Goal: Transaction & Acquisition: Purchase product/service

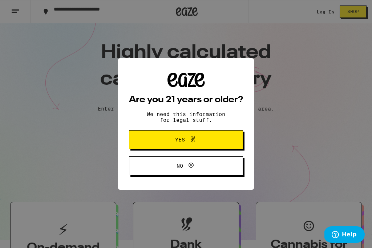
click at [219, 143] on button "Yes" at bounding box center [186, 139] width 114 height 19
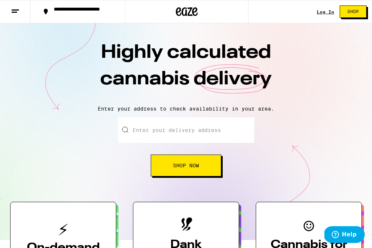
click at [325, 14] on div "Log In" at bounding box center [325, 11] width 17 height 5
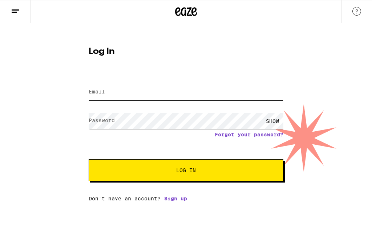
click at [223, 94] on input "Email" at bounding box center [186, 92] width 195 height 16
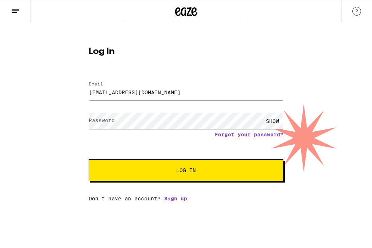
type input "[EMAIL_ADDRESS][DOMAIN_NAME]"
click at [186, 171] on button "Log In" at bounding box center [186, 170] width 195 height 22
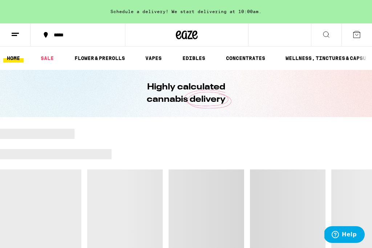
click at [254, 178] on div at bounding box center [186, 205] width 372 height 152
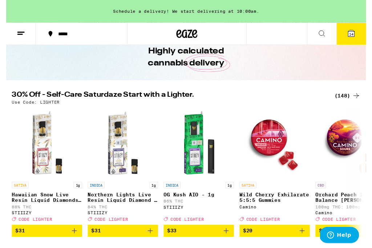
scroll to position [68, 0]
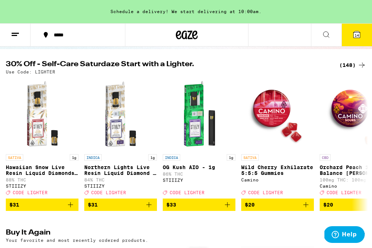
click at [358, 37] on span "14" at bounding box center [356, 35] width 4 height 4
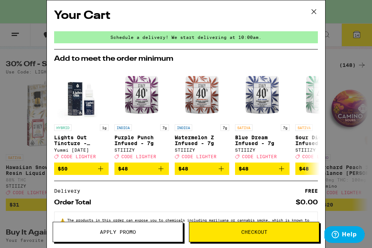
click at [316, 14] on icon at bounding box center [314, 11] width 4 height 4
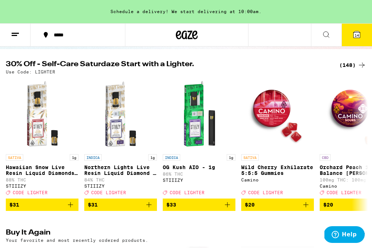
click at [316, 13] on div "Your Cart Schedule a delivery! We start delivering at 10:00am. Add to meet the …" at bounding box center [186, 124] width 372 height 248
click at [362, 37] on button "14" at bounding box center [356, 35] width 30 height 23
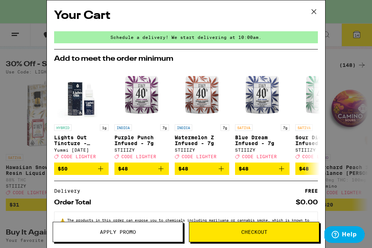
click at [307, 11] on button at bounding box center [313, 11] width 23 height 23
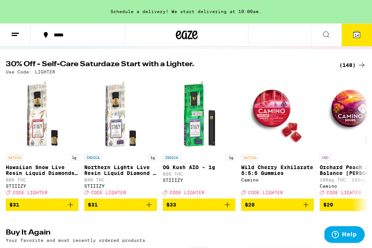
click at [357, 39] on button "14" at bounding box center [356, 35] width 30 height 23
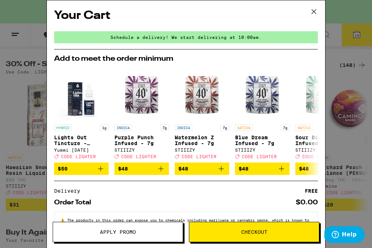
click at [159, 233] on span "Apply Promo" at bounding box center [118, 231] width 130 height 5
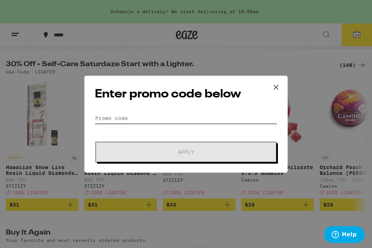
click at [201, 119] on input "Promo Code" at bounding box center [186, 118] width 182 height 11
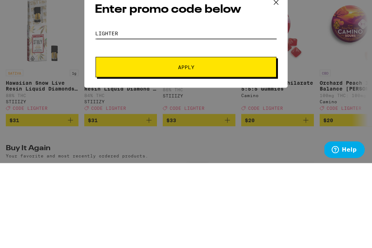
type input "Lighter"
click at [199, 142] on button "Apply" at bounding box center [185, 152] width 181 height 20
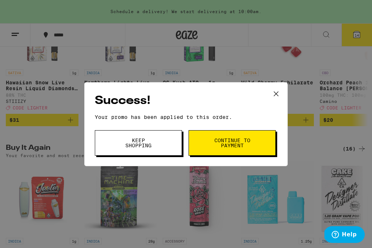
click at [155, 147] on span "Keep Shopping" at bounding box center [138, 143] width 37 height 10
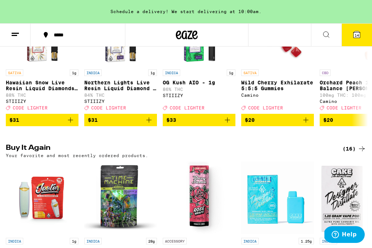
click at [358, 36] on span "14" at bounding box center [356, 35] width 4 height 4
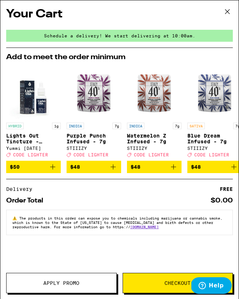
click at [213, 157] on span "CODE LIGHTER" at bounding box center [211, 154] width 35 height 5
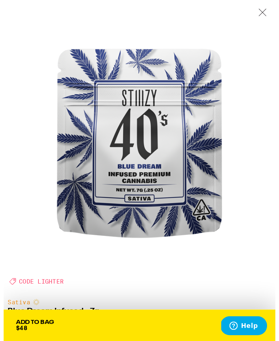
scroll to position [136, 0]
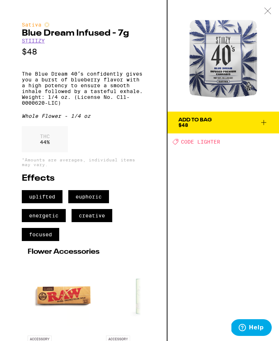
click at [267, 6] on div at bounding box center [267, 11] width 23 height 23
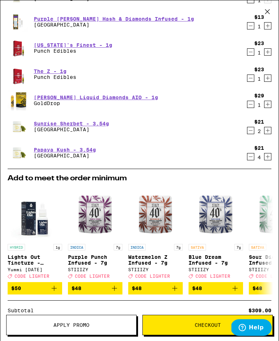
scroll to position [139, 0]
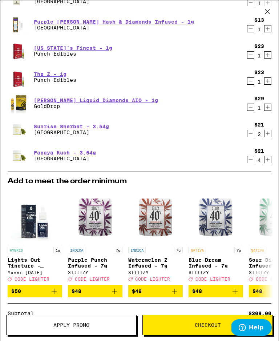
click at [115, 101] on link "[PERSON_NAME] Liquid Diamonds AIO - 1g" at bounding box center [96, 100] width 124 height 6
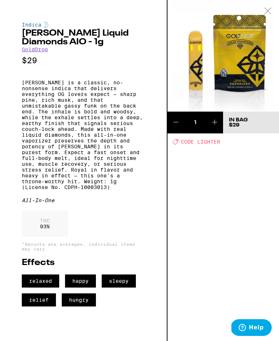
click at [219, 122] on button at bounding box center [214, 122] width 17 height 22
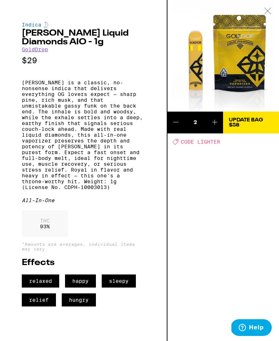
click at [270, 13] on icon at bounding box center [267, 11] width 6 height 6
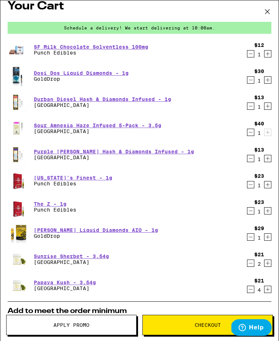
scroll to position [9, 0]
click at [89, 180] on link "[US_STATE]'s Finest - 1g" at bounding box center [73, 178] width 78 height 6
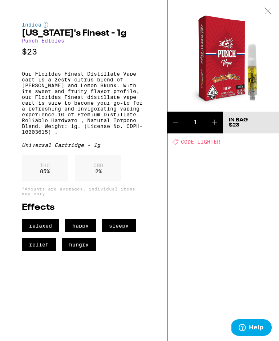
click at [175, 125] on icon at bounding box center [175, 122] width 9 height 9
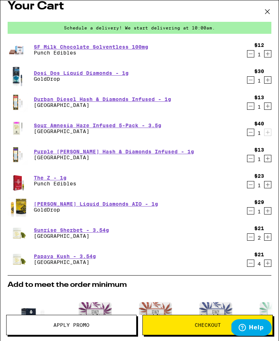
click at [64, 176] on link "The Z - 1g" at bounding box center [55, 178] width 42 height 6
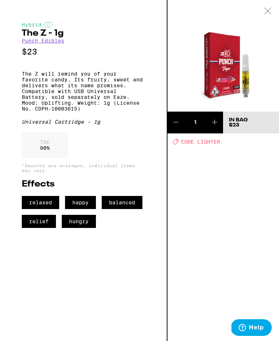
click at [170, 126] on button at bounding box center [175, 122] width 17 height 22
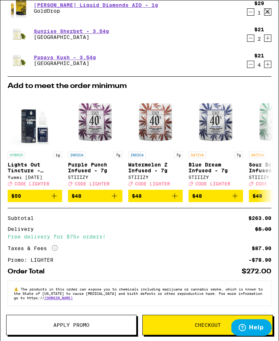
scroll to position [191, 0]
click at [248, 60] on icon "Decrement" at bounding box center [250, 64] width 7 height 9
click at [251, 60] on icon "Decrement" at bounding box center [250, 64] width 7 height 9
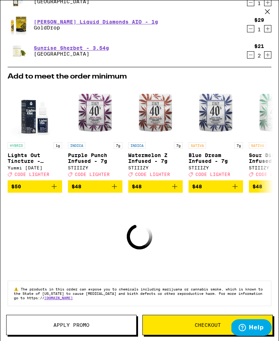
scroll to position [164, 0]
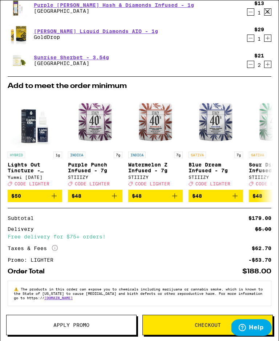
click at [252, 60] on icon "Decrement" at bounding box center [250, 64] width 7 height 9
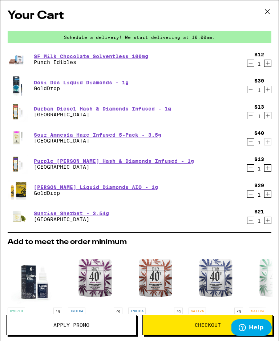
scroll to position [0, 0]
click at [263, 11] on icon at bounding box center [267, 11] width 11 height 11
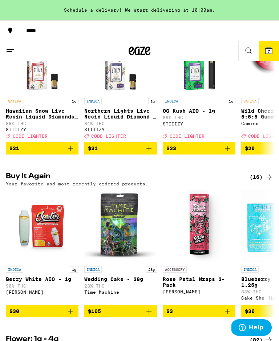
click at [247, 54] on button at bounding box center [248, 51] width 20 height 20
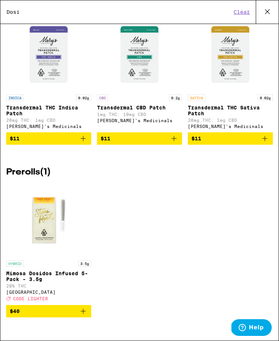
scroll to position [781, 0]
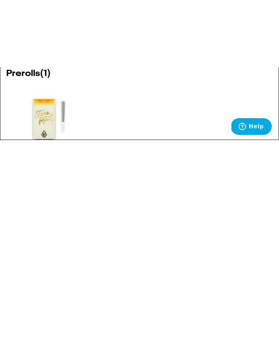
type input "Dosi"
click at [84, 247] on icon "Add to bag" at bounding box center [83, 279] width 9 height 9
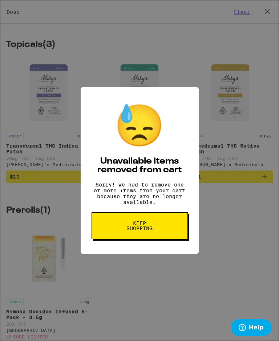
scroll to position [711, 0]
click at [163, 231] on button "Keep Shopping" at bounding box center [139, 225] width 96 height 27
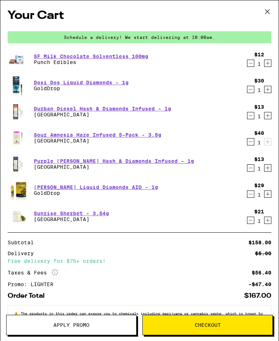
click at [264, 13] on icon at bounding box center [267, 11] width 11 height 11
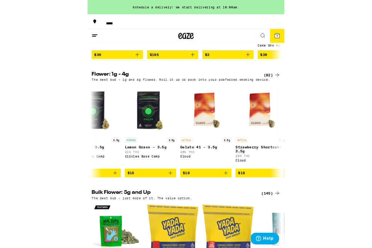
scroll to position [408, 0]
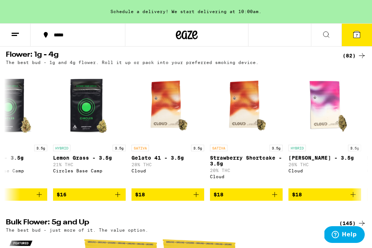
click at [278, 46] on button "7" at bounding box center [356, 35] width 30 height 23
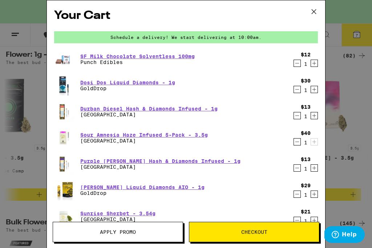
click at [278, 15] on icon at bounding box center [313, 11] width 11 height 11
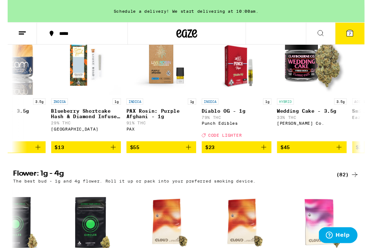
scroll to position [289, 0]
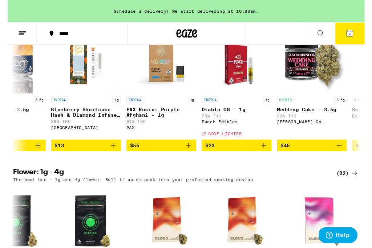
click at [110, 156] on icon "Add to bag" at bounding box center [110, 151] width 9 height 9
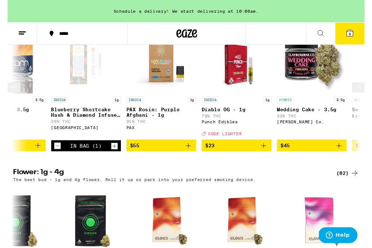
click at [278, 95] on icon at bounding box center [365, 90] width 9 height 9
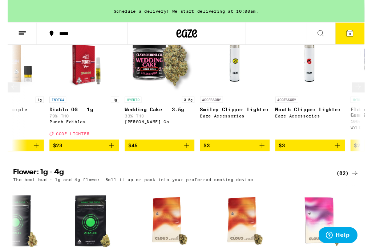
scroll to position [0, 712]
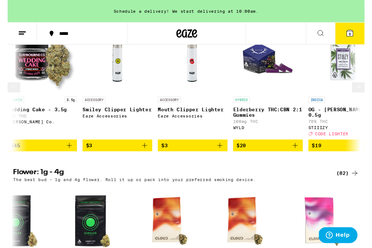
click at [278, 95] on icon at bounding box center [365, 90] width 9 height 9
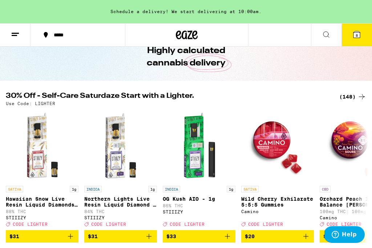
scroll to position [32, 0]
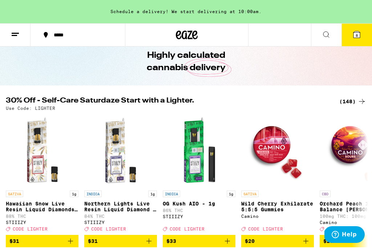
click at [278, 105] on div "(148)" at bounding box center [352, 101] width 27 height 9
click at [278, 98] on div "(148)" at bounding box center [352, 101] width 27 height 9
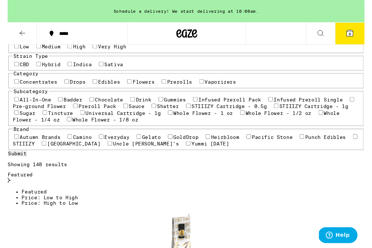
scroll to position [79, 0]
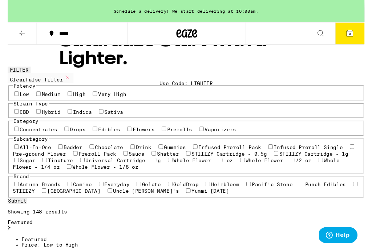
scroll to position [23, 0]
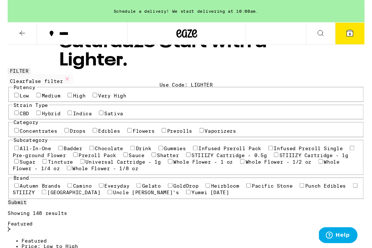
click at [94, 102] on label "Very High" at bounding box center [108, 100] width 29 height 6
click at [89, 101] on input "Very High" at bounding box center [91, 99] width 5 height 5
checkbox input "true"
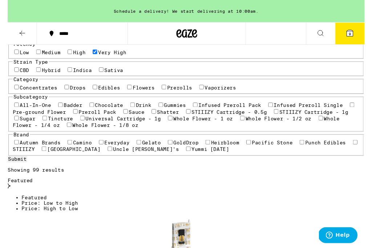
scroll to position [75, 0]
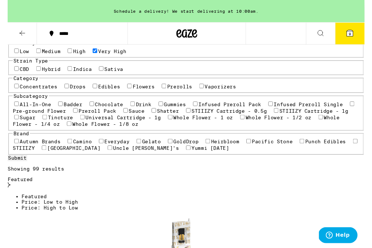
click at [82, 75] on label "Indica" at bounding box center [78, 72] width 20 height 6
click at [67, 74] on input "Indica" at bounding box center [64, 71] width 5 height 5
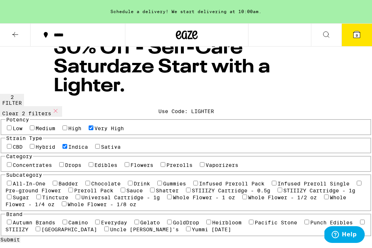
click at [81, 150] on label "Indica" at bounding box center [78, 147] width 20 height 6
click at [67, 148] on input "Indica" at bounding box center [64, 146] width 5 height 5
checkbox input "false"
click at [94, 131] on label "Very High" at bounding box center [108, 128] width 29 height 6
click at [89, 130] on input "Very High" at bounding box center [91, 127] width 5 height 5
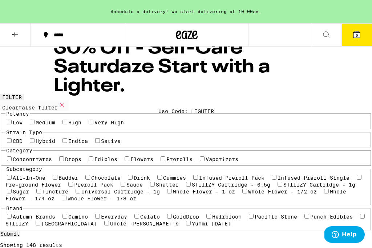
click at [94, 125] on label "Very High" at bounding box center [108, 122] width 29 height 6
click at [89, 124] on input "Very High" at bounding box center [91, 121] width 5 height 5
checkbox input "true"
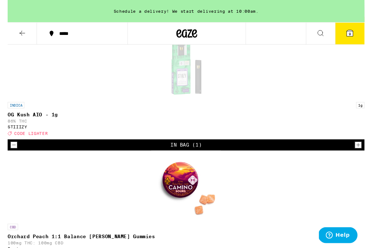
scroll to position [405, 0]
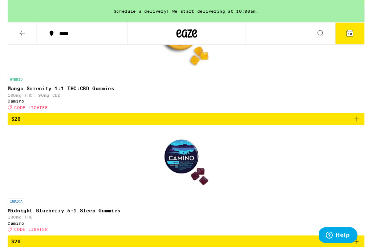
scroll to position [695, 0]
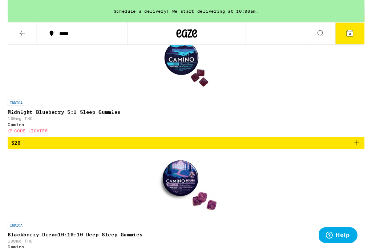
scroll to position [769, 0]
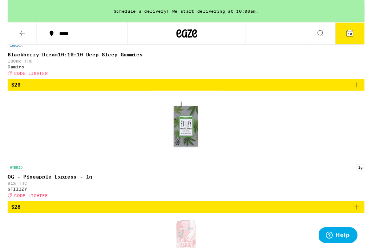
scroll to position [968, 0]
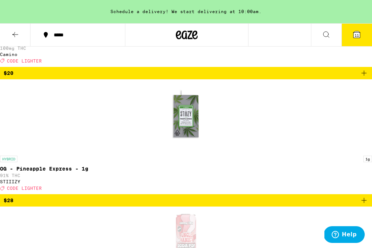
scroll to position [962, 0]
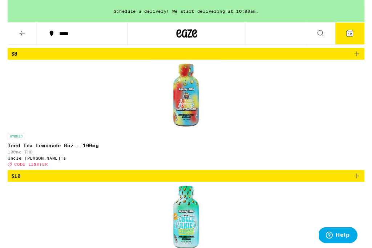
scroll to position [1689, 0]
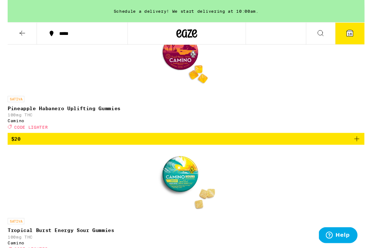
scroll to position [3835, 0]
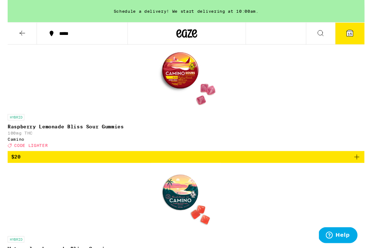
scroll to position [4446, 0]
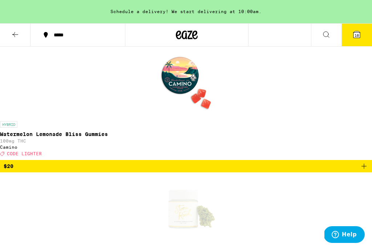
scroll to position [4566, 0]
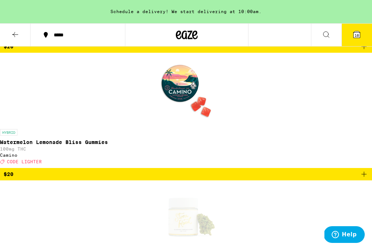
click at [278, 37] on button "16" at bounding box center [356, 35] width 30 height 23
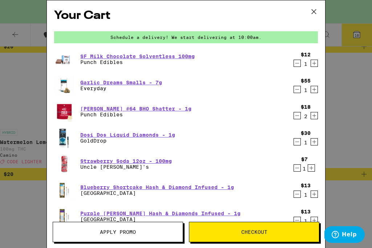
click at [278, 144] on icon "Decrement" at bounding box center [297, 141] width 7 height 9
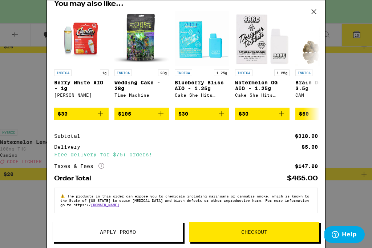
scroll to position [351, 0]
click at [151, 240] on button "Apply Promo" at bounding box center [118, 231] width 130 height 20
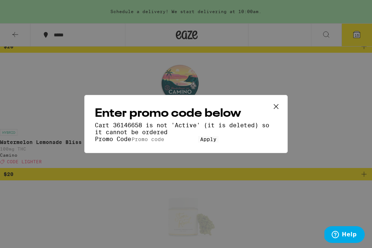
click at [198, 136] on input "Promo Code" at bounding box center [164, 139] width 67 height 7
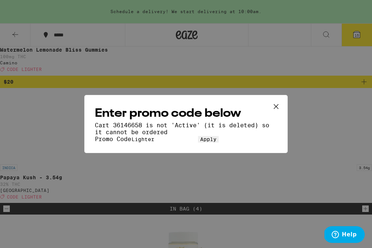
type input "Lighter"
click at [217, 65] on div "Enter promo code below Cart 36146658 is not 'Active' (it is deleted) so it cann…" at bounding box center [186, 124] width 372 height 248
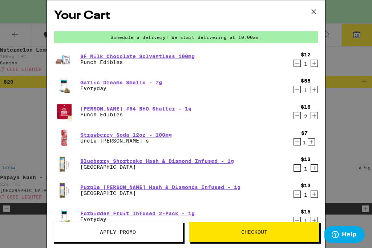
scroll to position [4566, 0]
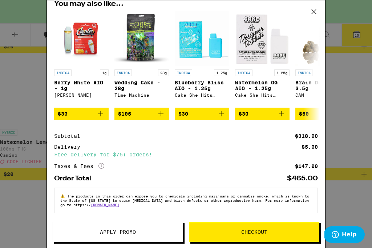
click at [278, 107] on button "$60" at bounding box center [322, 113] width 54 height 12
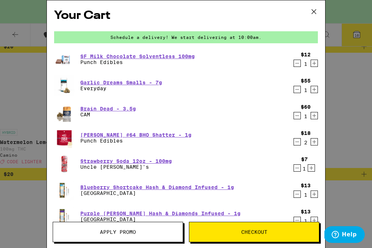
scroll to position [0, 0]
click at [147, 227] on button "Apply Promo" at bounding box center [118, 231] width 130 height 20
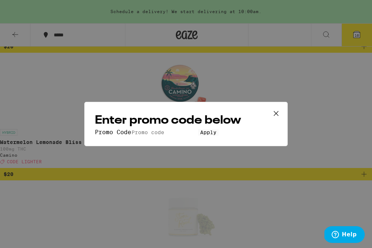
click at [198, 129] on input "Promo Code" at bounding box center [164, 132] width 67 height 7
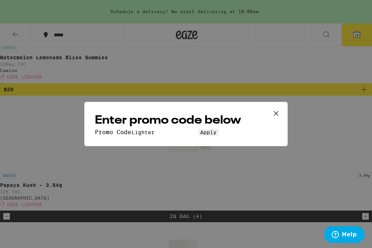
type input "Lighter"
click at [251, 61] on div "Enter promo code below Promo Code Lighter Apply" at bounding box center [186, 124] width 372 height 248
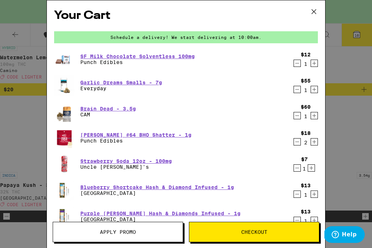
scroll to position [4566, 0]
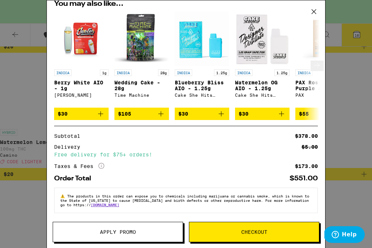
click at [278, 89] on div "INDICA 1g PAX Rosin: Purple Afghani - 1g PAX" at bounding box center [322, 86] width 54 height 34
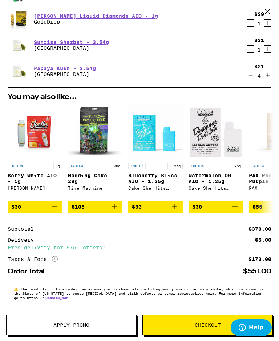
scroll to position [284, 0]
click at [99, 328] on button "Apply Promo" at bounding box center [71, 324] width 130 height 20
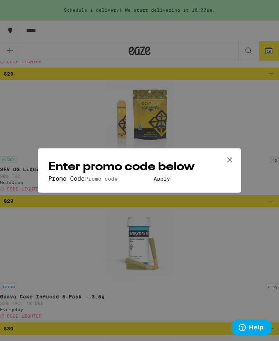
click at [124, 175] on input "Promo Code" at bounding box center [118, 178] width 67 height 7
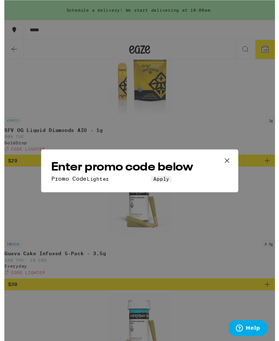
scroll to position [6891, 0]
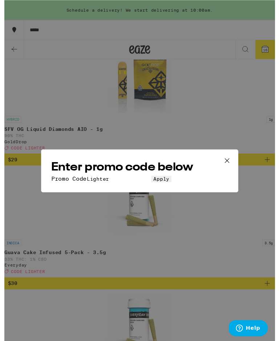
click at [151, 181] on input "Lighter" at bounding box center [118, 184] width 67 height 7
type input "Lighter"
click at [151, 187] on button "Apply" at bounding box center [161, 184] width 21 height 7
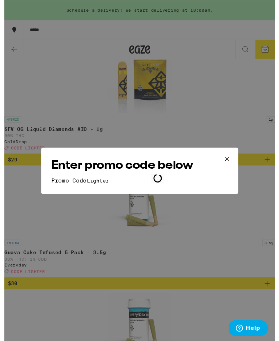
scroll to position [6891, 0]
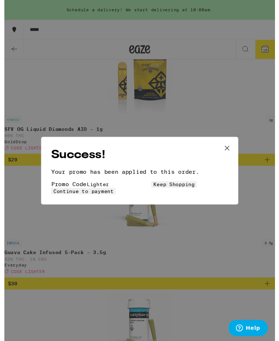
click at [117, 164] on div "Success! Your promo has been applied to this order. Promo Code Lighter Keep Sho…" at bounding box center [139, 176] width 203 height 70
click at [151, 193] on button "Keep Shopping" at bounding box center [174, 190] width 47 height 7
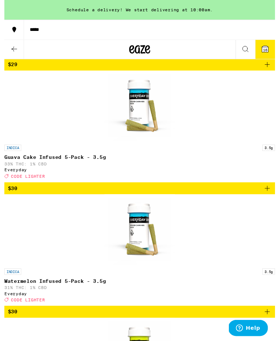
scroll to position [7019, 0]
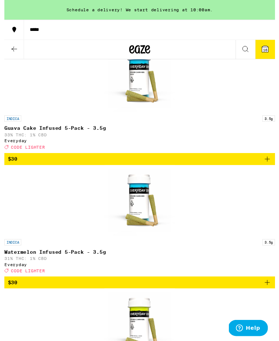
click at [271, 50] on span "16" at bounding box center [268, 51] width 4 height 4
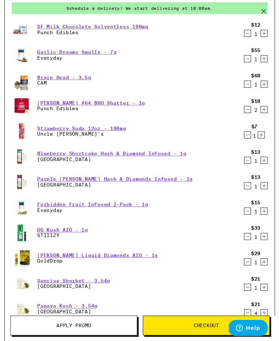
scroll to position [28, 0]
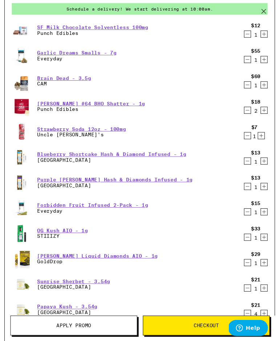
click at [251, 91] on icon "Decrement" at bounding box center [250, 87] width 7 height 9
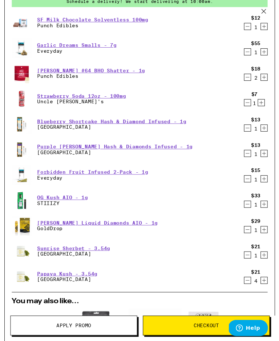
scroll to position [36, 0]
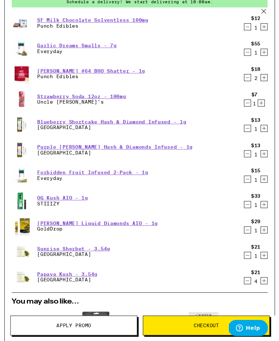
click at [252, 237] on icon "Decrement" at bounding box center [251, 237] width 4 height 0
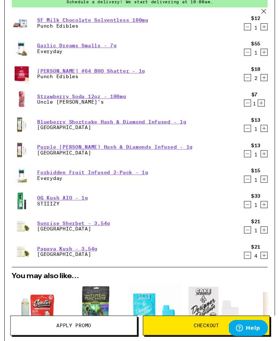
click at [252, 55] on icon "Decrement" at bounding box center [250, 53] width 7 height 9
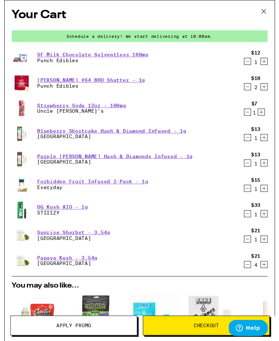
scroll to position [0, 0]
click at [248, 143] on icon "Decrement" at bounding box center [250, 141] width 7 height 9
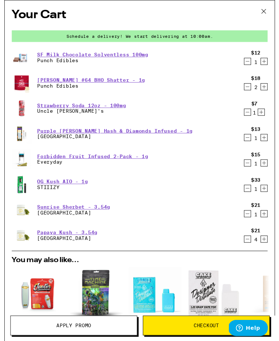
click at [60, 246] on p "[GEOGRAPHIC_DATA]" at bounding box center [65, 245] width 62 height 6
click at [60, 249] on div "Papaya Kush - 3.54g Stone Road" at bounding box center [126, 242] width 236 height 20
click at [59, 249] on div "Papaya Kush - 3.54g Stone Road" at bounding box center [126, 242] width 236 height 20
click at [61, 242] on link "Papaya Kush - 3.54g" at bounding box center [65, 239] width 62 height 6
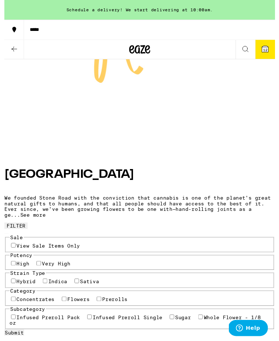
scroll to position [194, 0]
click at [66, 268] on label "Very High" at bounding box center [53, 271] width 29 height 6
click at [38, 268] on input "Very High" at bounding box center [35, 270] width 5 height 5
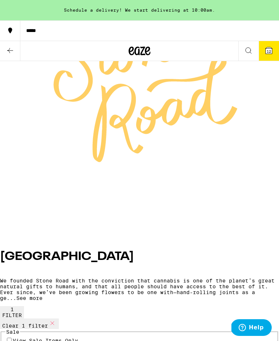
scroll to position [114, 0]
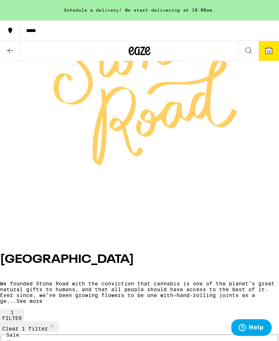
checkbox input "false"
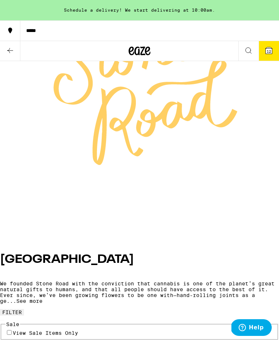
checkbox input "true"
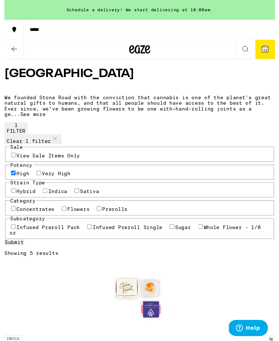
scroll to position [338, 0]
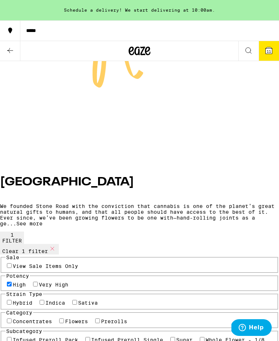
scroll to position [188, 0]
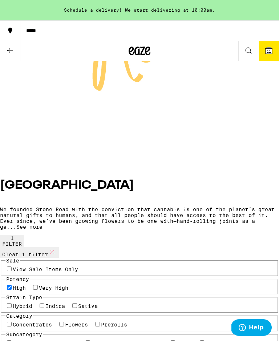
click at [63, 285] on label "Very High" at bounding box center [53, 288] width 29 height 6
click at [38, 285] on input "Very High" at bounding box center [35, 287] width 5 height 5
checkbox input "true"
click at [24, 285] on label "High" at bounding box center [19, 288] width 13 height 6
click at [12, 285] on input "High" at bounding box center [9, 287] width 5 height 5
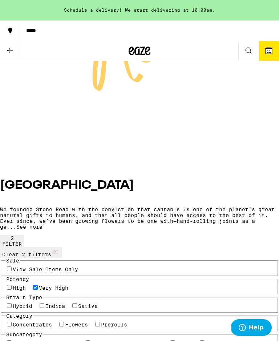
checkbox input "false"
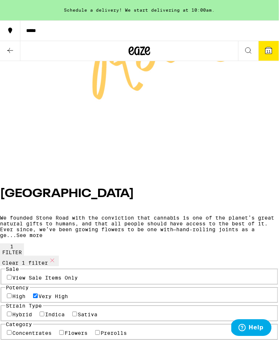
scroll to position [139, 0]
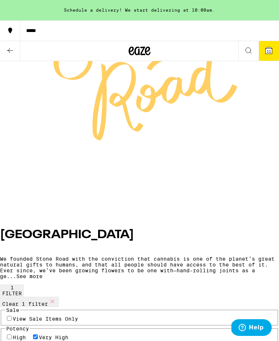
click at [267, 54] on icon at bounding box center [268, 50] width 9 height 9
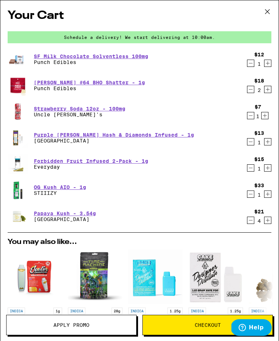
click at [267, 9] on icon at bounding box center [267, 11] width 11 height 11
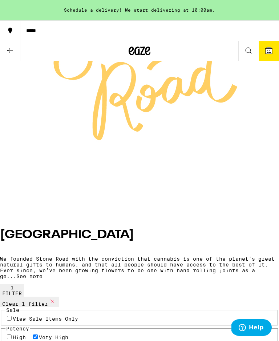
click at [146, 54] on icon at bounding box center [147, 50] width 5 height 9
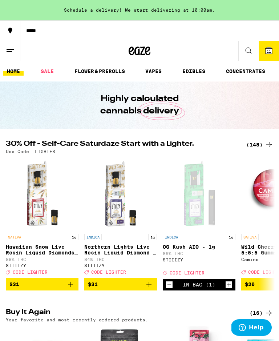
click at [260, 143] on div "(148)" at bounding box center [259, 144] width 27 height 9
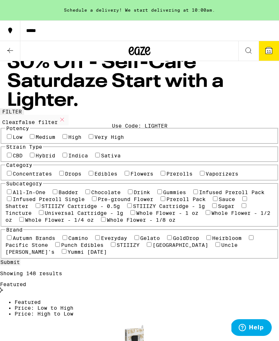
click at [94, 140] on label "Very High" at bounding box center [108, 137] width 29 height 6
click at [89, 139] on input "Very High" at bounding box center [91, 136] width 5 height 5
checkbox input "true"
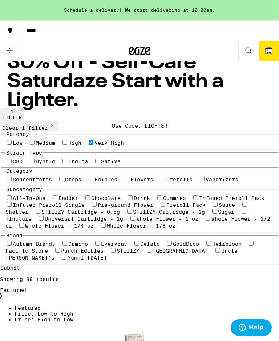
click at [85, 164] on label "Indica" at bounding box center [78, 161] width 20 height 6
click at [67, 163] on input "Indica" at bounding box center [64, 160] width 5 height 5
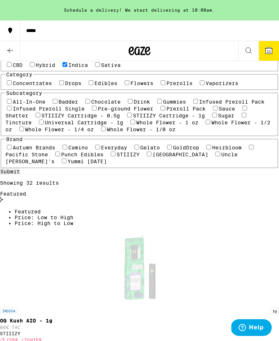
scroll to position [84, 0]
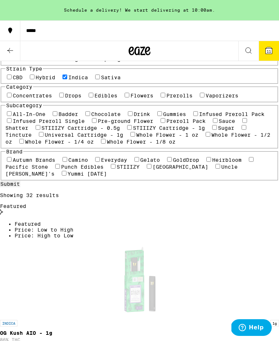
click at [88, 80] on label "Indica" at bounding box center [78, 77] width 20 height 6
click at [67, 79] on input "Indica" at bounding box center [64, 76] width 5 height 5
checkbox input "false"
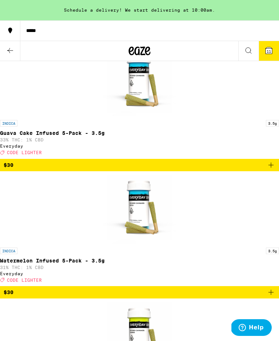
scroll to position [7008, 0]
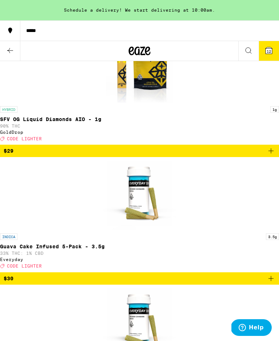
scroll to position [6904, 0]
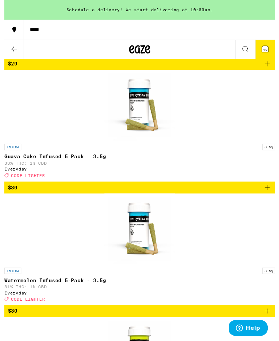
scroll to position [7044, 0]
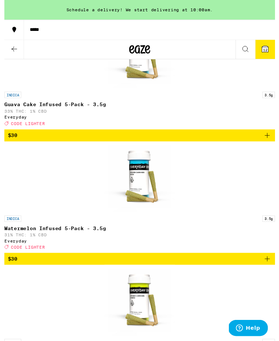
click at [272, 52] on icon at bounding box center [268, 50] width 9 height 9
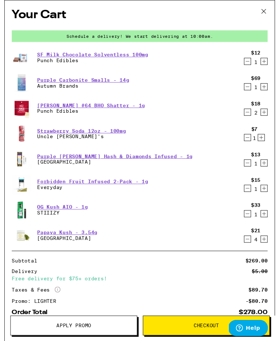
click at [254, 67] on button "Decrement" at bounding box center [250, 63] width 7 height 7
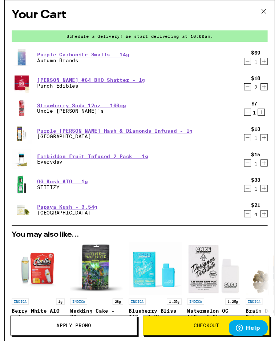
click at [250, 171] on icon "Decrement" at bounding box center [250, 167] width 7 height 9
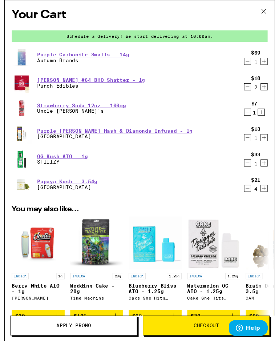
click at [252, 171] on icon "Decrement" at bounding box center [250, 167] width 7 height 9
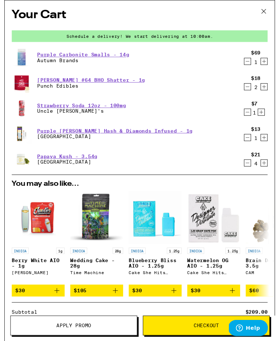
click at [252, 116] on icon "Decrement" at bounding box center [250, 115] width 7 height 9
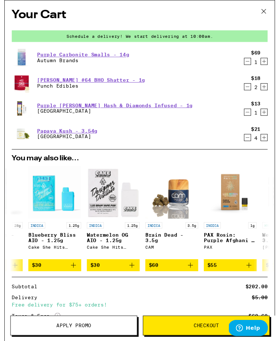
click at [79, 110] on link "Purple [PERSON_NAME] Hash & Diamonds Infused - 1g" at bounding box center [114, 109] width 160 height 6
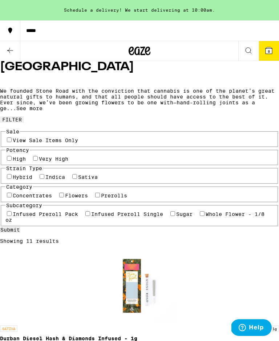
scroll to position [290, 0]
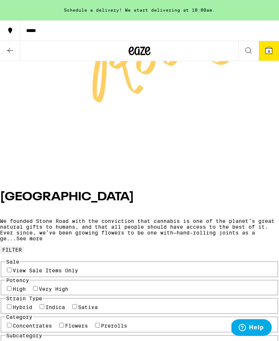
scroll to position [172, 0]
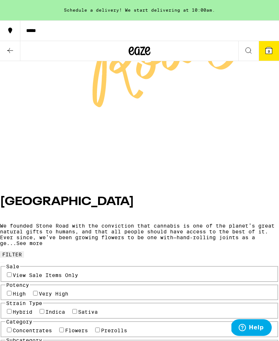
click at [264, 48] on button "8" at bounding box center [269, 51] width 20 height 20
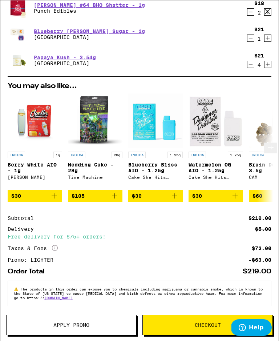
click at [247, 168] on div "INDICA 1g Berry White AIO - 1g Jeeter $30 INDICA 28g Wedding Cake - 28g Time Ma…" at bounding box center [139, 147] width 275 height 109
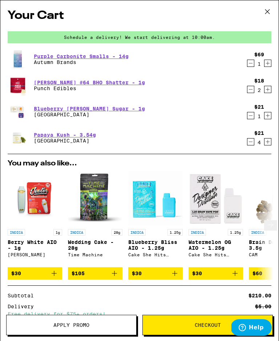
click at [253, 63] on icon "Decrement" at bounding box center [250, 63] width 7 height 9
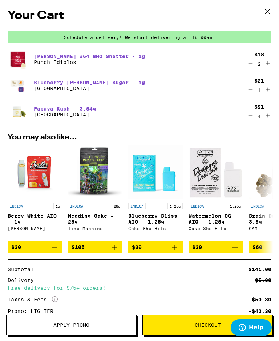
click at [57, 111] on link "Papaya Kush - 3.54g" at bounding box center [65, 109] width 62 height 6
click at [270, 15] on icon at bounding box center [267, 11] width 11 height 11
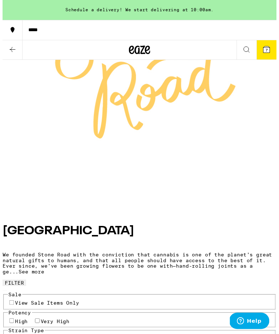
scroll to position [131, 0]
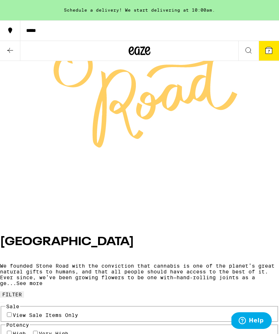
click at [269, 326] on button "Help" at bounding box center [251, 321] width 41 height 17
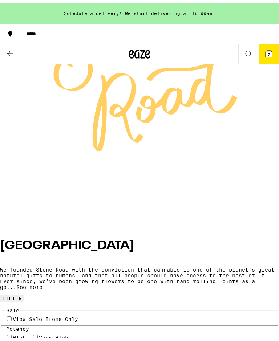
scroll to position [0, 0]
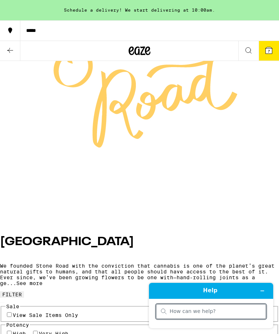
click at [265, 290] on button "Minimize widget" at bounding box center [262, 291] width 12 height 10
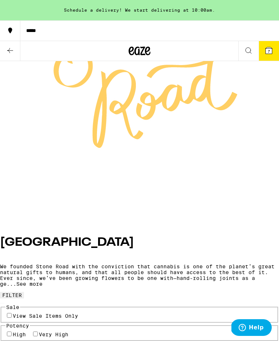
click at [68, 331] on label "Very High" at bounding box center [53, 334] width 29 height 6
click at [38, 331] on input "Very High" at bounding box center [35, 333] width 5 height 5
checkbox input "true"
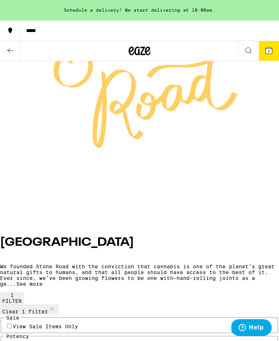
checkbox input "true"
click at [269, 52] on span "7" at bounding box center [269, 51] width 2 height 4
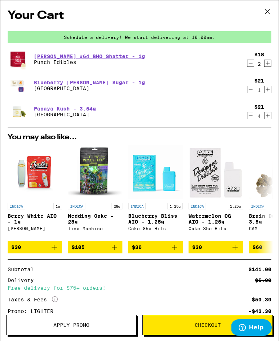
click at [247, 67] on icon "Decrement" at bounding box center [250, 63] width 7 height 9
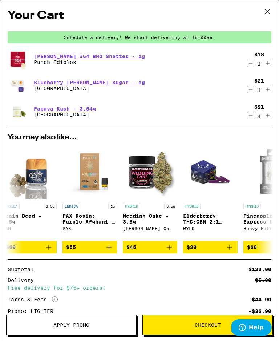
click at [272, 9] on icon at bounding box center [267, 11] width 11 height 11
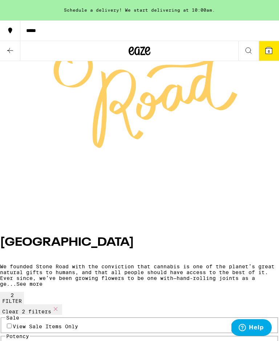
click at [243, 55] on button at bounding box center [248, 51] width 20 height 20
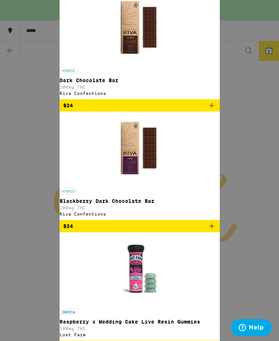
type input "Lowe"
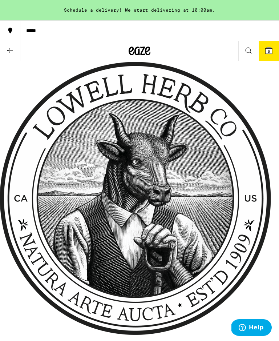
checkbox input "false"
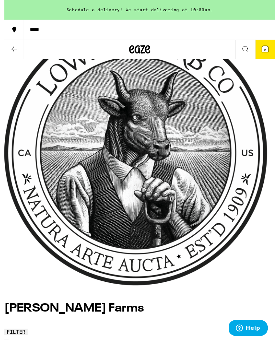
checkbox input "true"
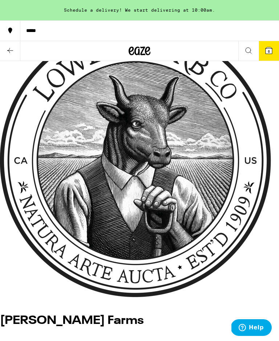
scroll to position [26, 0]
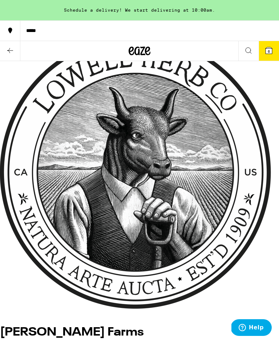
click at [144, 48] on icon at bounding box center [139, 50] width 11 height 9
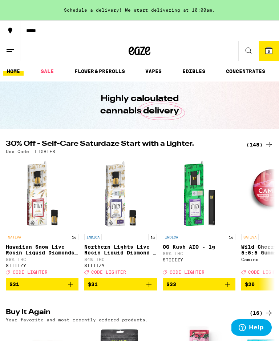
click at [8, 76] on link "HOME" at bounding box center [13, 71] width 20 height 9
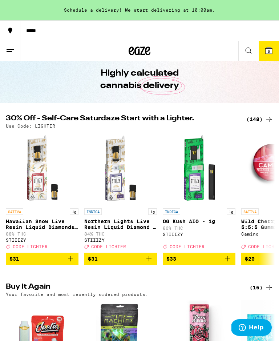
click at [249, 52] on icon at bounding box center [248, 51] width 6 height 6
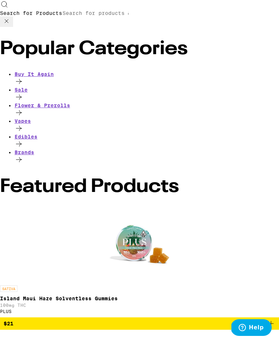
scroll to position [0, 0]
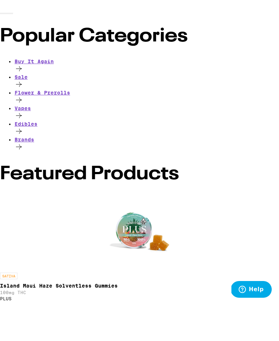
click at [20, 149] on div "Brands" at bounding box center [147, 157] width 264 height 16
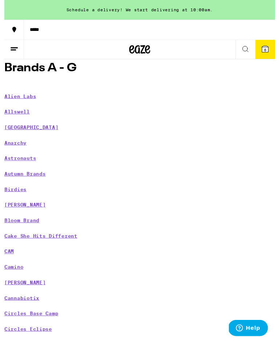
scroll to position [82, 0]
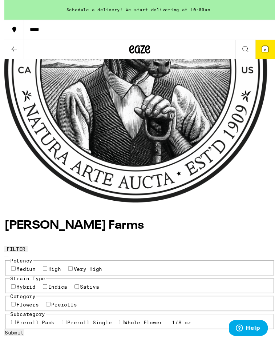
scroll to position [138, 0]
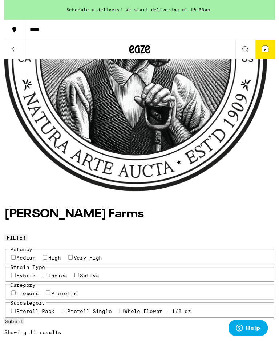
click at [270, 57] on button "6" at bounding box center [269, 51] width 20 height 20
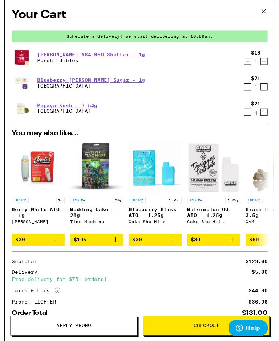
click at [269, 119] on icon "Increment" at bounding box center [267, 115] width 7 height 9
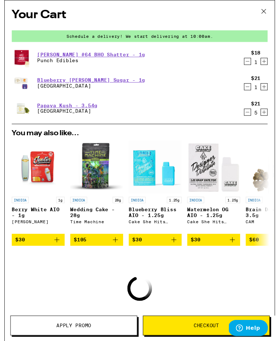
click at [269, 118] on icon "Increment" at bounding box center [267, 115] width 7 height 9
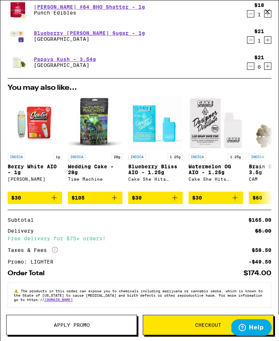
scroll to position [80, 0]
click at [245, 17] on div "$18 1" at bounding box center [257, 9] width 27 height 15
click at [248, 18] on icon "Decrement" at bounding box center [250, 13] width 7 height 9
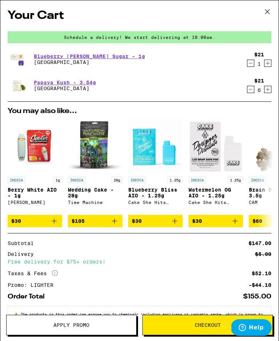
scroll to position [0, 0]
click at [267, 12] on icon at bounding box center [267, 11] width 11 height 11
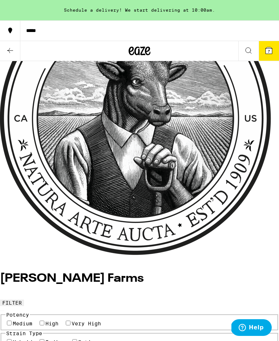
click at [140, 54] on icon at bounding box center [140, 50] width 22 height 13
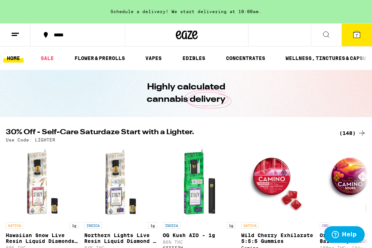
click at [165, 61] on link "VAPES" at bounding box center [154, 58] width 24 height 9
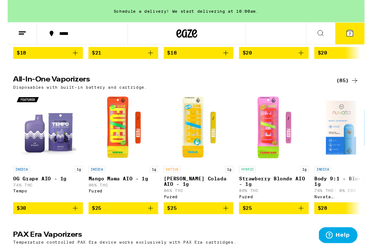
scroll to position [386, 0]
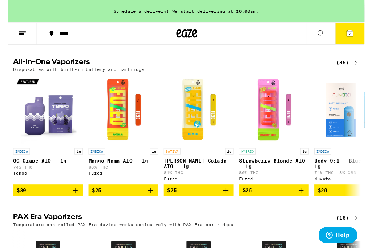
click at [278, 70] on div "(85)" at bounding box center [354, 65] width 24 height 9
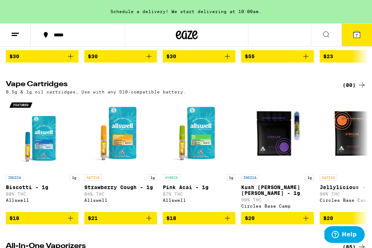
scroll to position [186, 0]
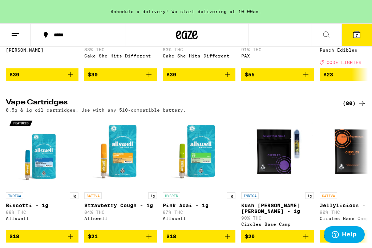
click at [278, 107] on div "(80)" at bounding box center [354, 103] width 24 height 9
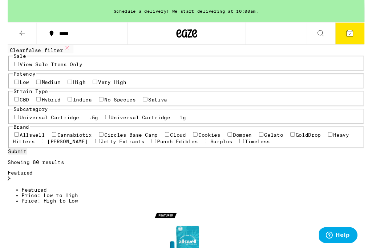
scroll to position [80, 0]
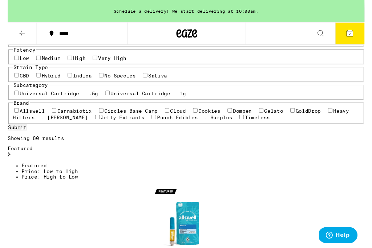
click at [94, 64] on label "Very High" at bounding box center [108, 61] width 29 height 6
click at [89, 62] on input "Very High" at bounding box center [91, 60] width 5 height 5
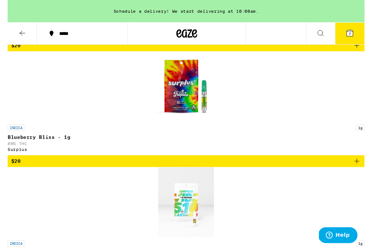
scroll to position [832, 0]
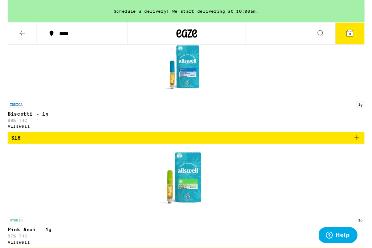
scroll to position [250, 0]
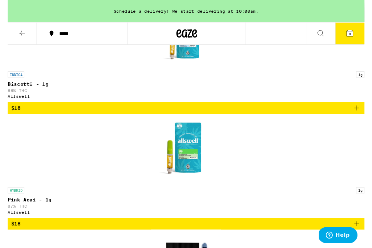
scroll to position [282, 0]
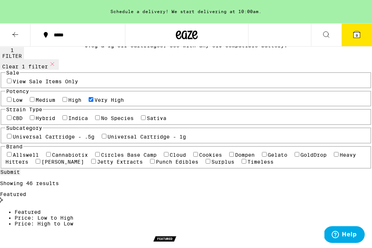
scroll to position [0, 0]
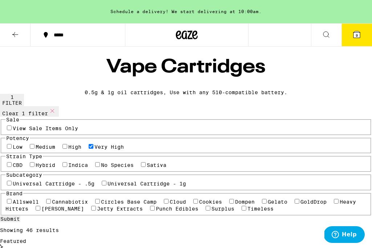
click at [94, 150] on label "Very High" at bounding box center [108, 147] width 29 height 6
click at [89, 148] on input "Very High" at bounding box center [91, 146] width 5 height 5
checkbox input "false"
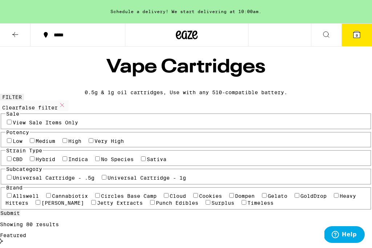
click at [278, 37] on button "9" at bounding box center [356, 35] width 30 height 23
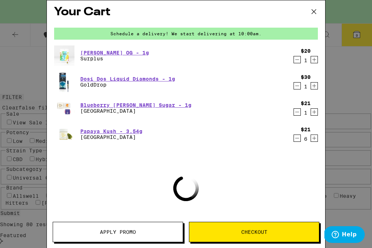
click at [85, 15] on h2 "Your Cart" at bounding box center [186, 12] width 264 height 16
click at [278, 11] on icon at bounding box center [313, 11] width 11 height 11
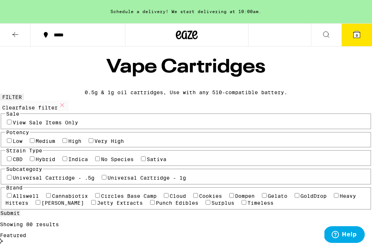
click at [278, 31] on icon at bounding box center [356, 34] width 7 height 7
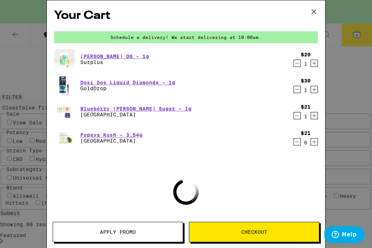
click at [278, 61] on icon "Decrement" at bounding box center [297, 63] width 7 height 9
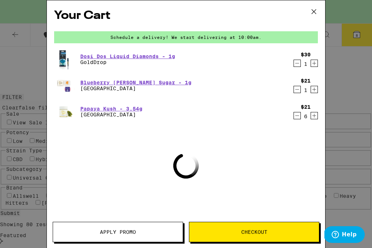
click at [278, 7] on icon at bounding box center [313, 11] width 11 height 11
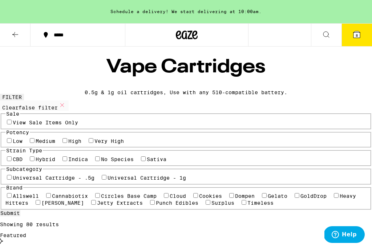
click at [196, 32] on icon at bounding box center [187, 34] width 22 height 13
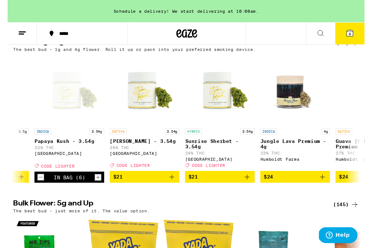
scroll to position [0, 1152]
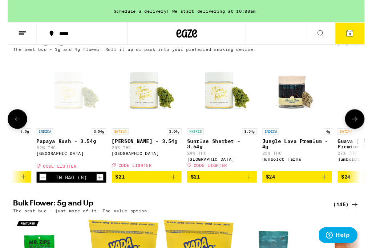
click at [52, 140] on div "INDICA 3.54g" at bounding box center [66, 137] width 73 height 7
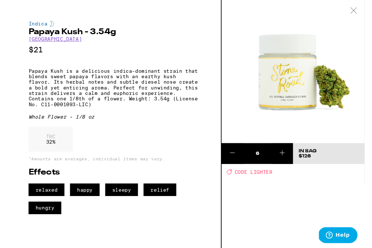
click at [355, 9] on div at bounding box center [360, 11] width 23 height 23
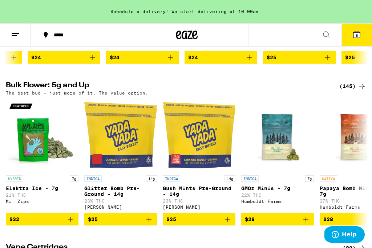
scroll to position [534, 0]
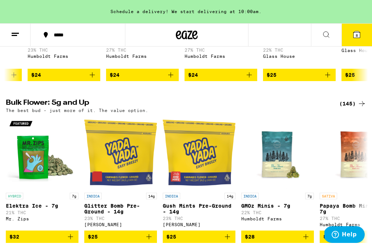
click at [345, 108] on div "(145)" at bounding box center [352, 103] width 27 height 9
click at [347, 108] on div "(145)" at bounding box center [352, 103] width 27 height 9
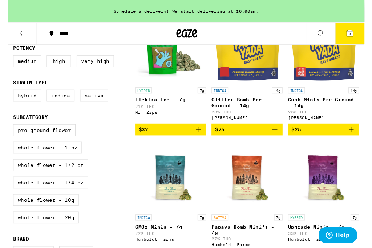
scroll to position [113, 0]
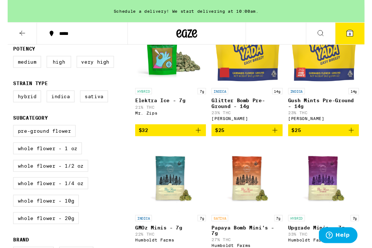
click at [98, 70] on label "Very High" at bounding box center [91, 64] width 39 height 12
click at [8, 60] on input "Very High" at bounding box center [7, 59] width 0 height 0
checkbox input "true"
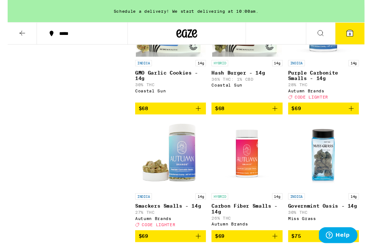
scroll to position [1901, 0]
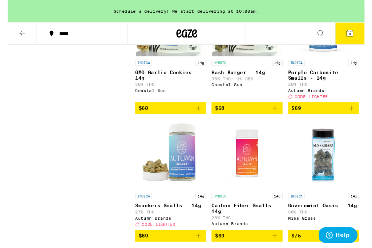
click at [346, 103] on div "INDICA 14g Purple Carbonite Smalls - 14g 28% THC Autumn Brands Deal Created wit…" at bounding box center [329, 82] width 74 height 41
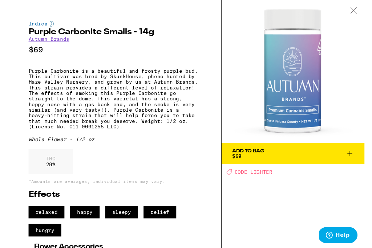
click at [361, 7] on div at bounding box center [360, 11] width 23 height 23
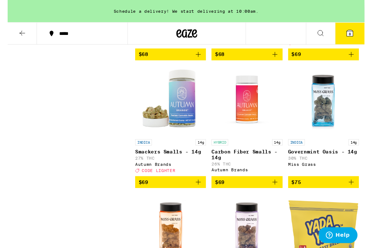
scroll to position [2028, 0]
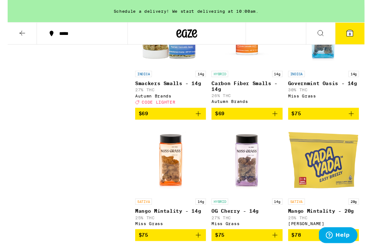
click at [179, 90] on p "Smackers Smalls - 14g" at bounding box center [170, 87] width 74 height 6
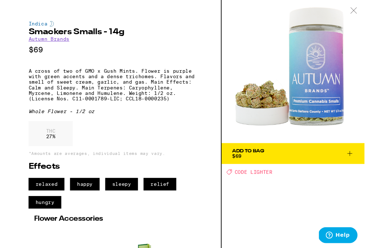
click at [362, 6] on div at bounding box center [360, 11] width 23 height 23
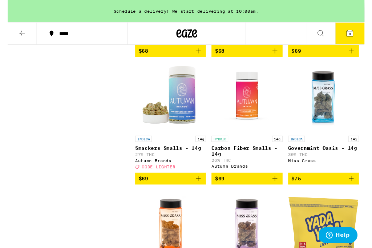
scroll to position [1960, 0]
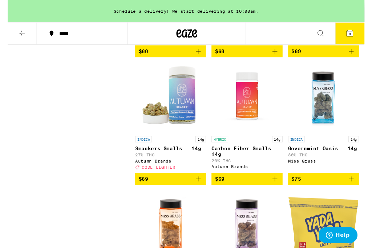
click at [363, 60] on button "$69" at bounding box center [329, 53] width 74 height 12
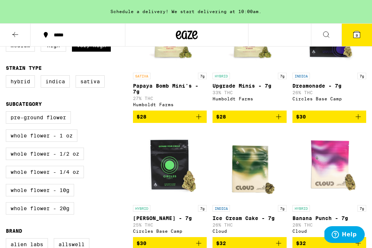
scroll to position [131, 0]
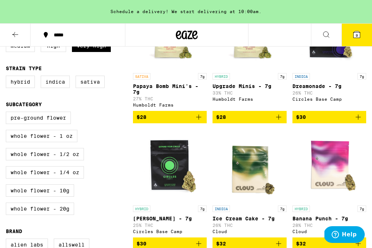
click at [48, 86] on label "Indica" at bounding box center [55, 82] width 29 height 12
click at [8, 77] on input "Indica" at bounding box center [7, 77] width 0 height 0
checkbox input "true"
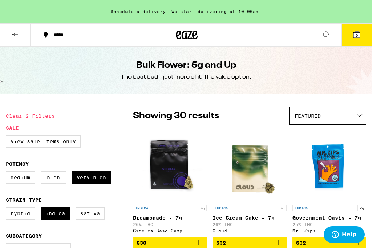
click at [194, 49] on div "Bulk Flower: 5g and Up The best bud - just more of it. The value option." at bounding box center [185, 69] width 279 height 47
click at [182, 36] on icon at bounding box center [187, 34] width 11 height 9
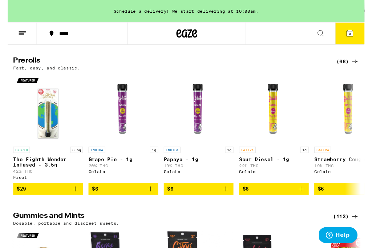
scroll to position [1550, 0]
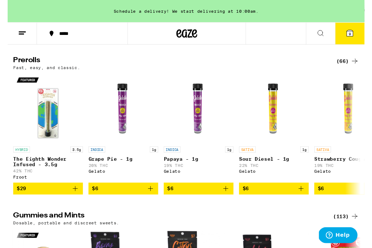
click at [354, 68] on div "(66)" at bounding box center [354, 63] width 24 height 9
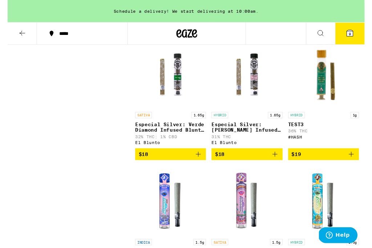
scroll to position [1934, 0]
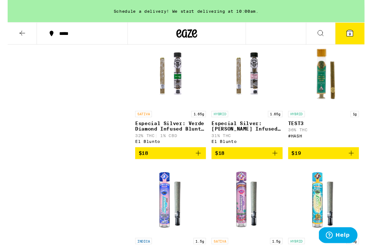
click at [363, 33] on button "$18" at bounding box center [329, 27] width 74 height 12
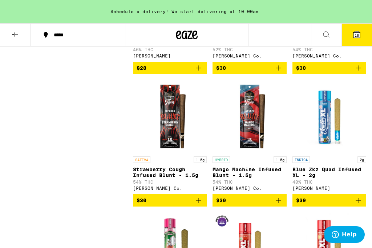
scroll to position [2684, 0]
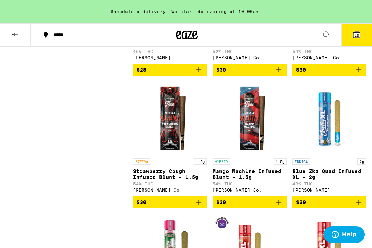
click at [362, 39] on button "10" at bounding box center [356, 35] width 30 height 23
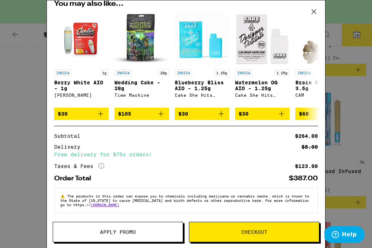
scroll to position [194, 0]
click at [161, 233] on span "Apply Promo" at bounding box center [118, 231] width 130 height 5
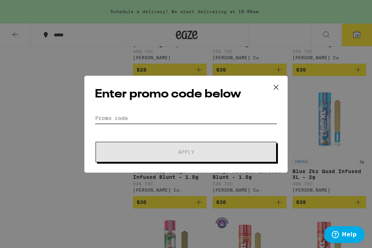
click at [215, 123] on input "Promo Code" at bounding box center [186, 118] width 182 height 11
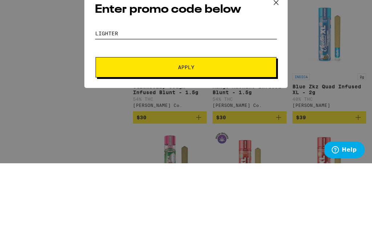
type input "Lighter"
click at [231, 142] on button "Apply" at bounding box center [185, 152] width 181 height 20
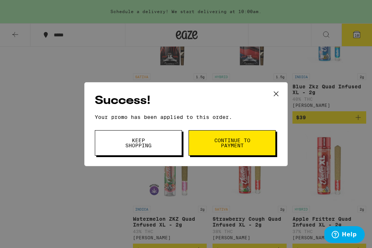
click at [159, 154] on button "Keep Shopping" at bounding box center [138, 142] width 87 height 25
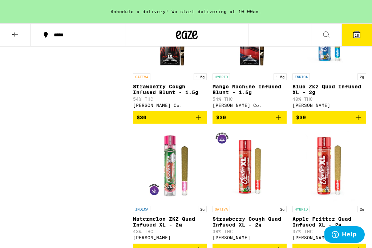
click at [357, 31] on icon at bounding box center [356, 34] width 7 height 7
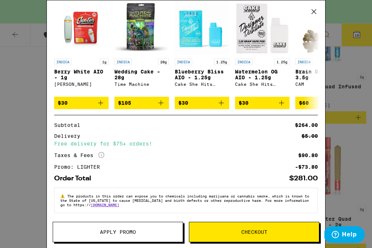
scroll to position [198, 0]
click at [8, 21] on div "Your Cart Schedule a delivery! We start delivering at 10:00am. Especial Silver:…" at bounding box center [186, 124] width 372 height 248
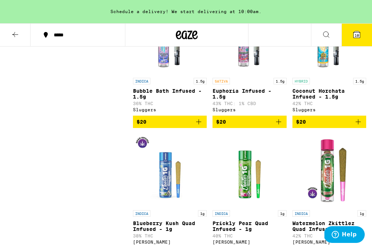
scroll to position [2103, 0]
